Goal: Check status: Check status

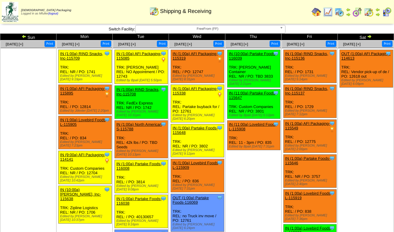
click at [266, 35] on td "Thu" at bounding box center [253, 37] width 56 height 7
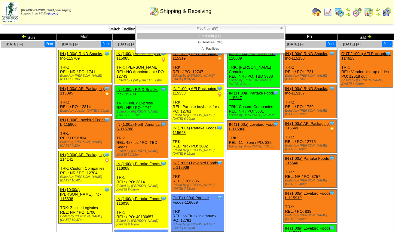
click at [265, 31] on span "FreeFrom (FF)" at bounding box center [207, 28] width 139 height 7
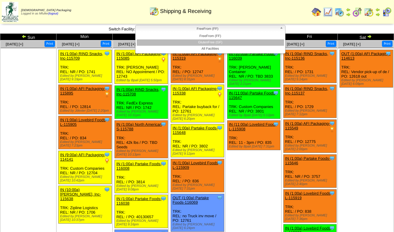
click at [266, 41] on li "GlutenFree (GF)" at bounding box center [210, 42] width 147 height 6
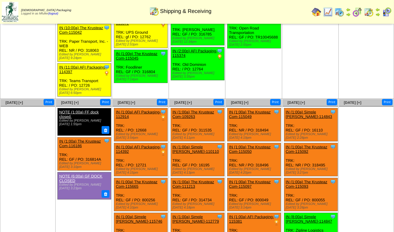
scroll to position [240, 0]
